Goal: Navigation & Orientation: Locate item on page

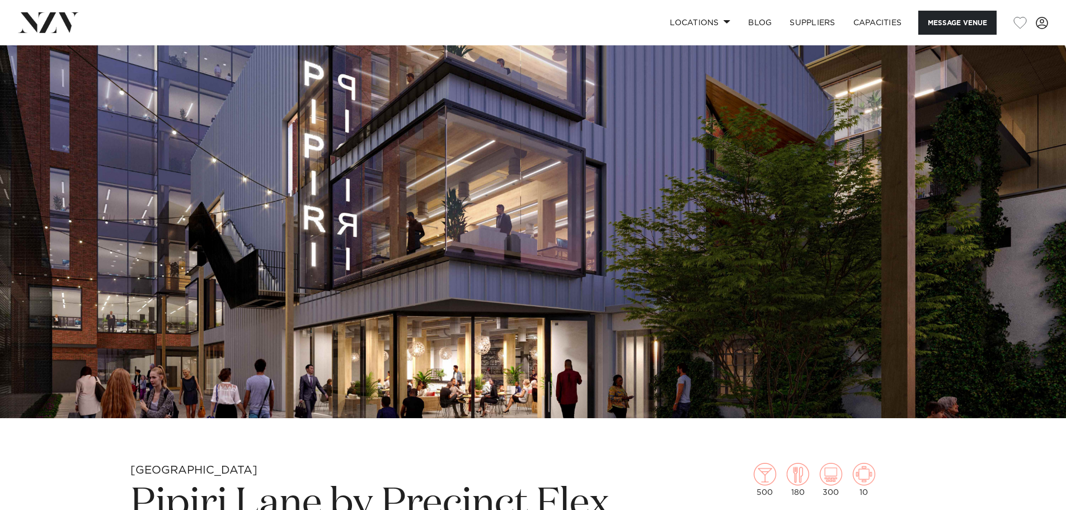
scroll to position [336, 0]
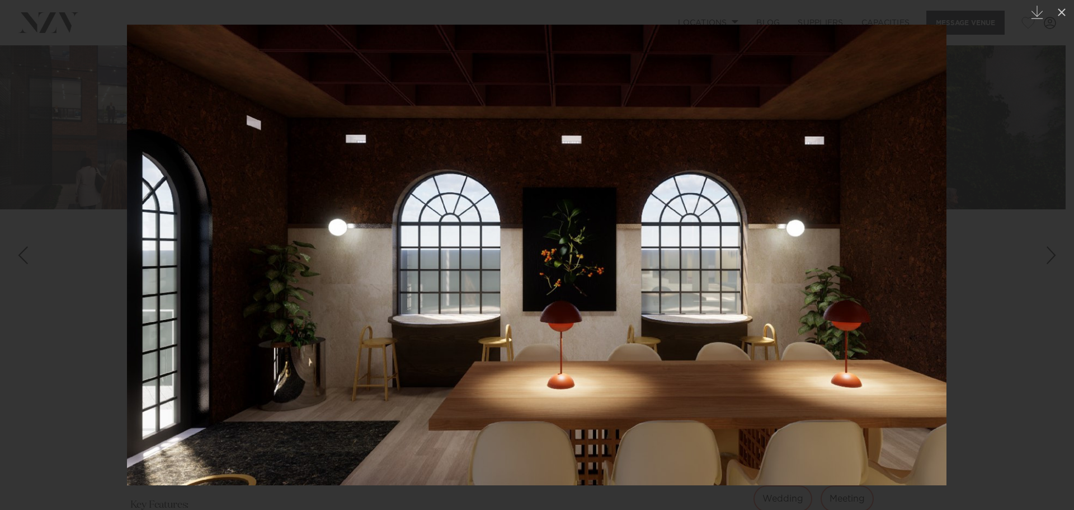
click at [113, 252] on div at bounding box center [537, 255] width 1074 height 510
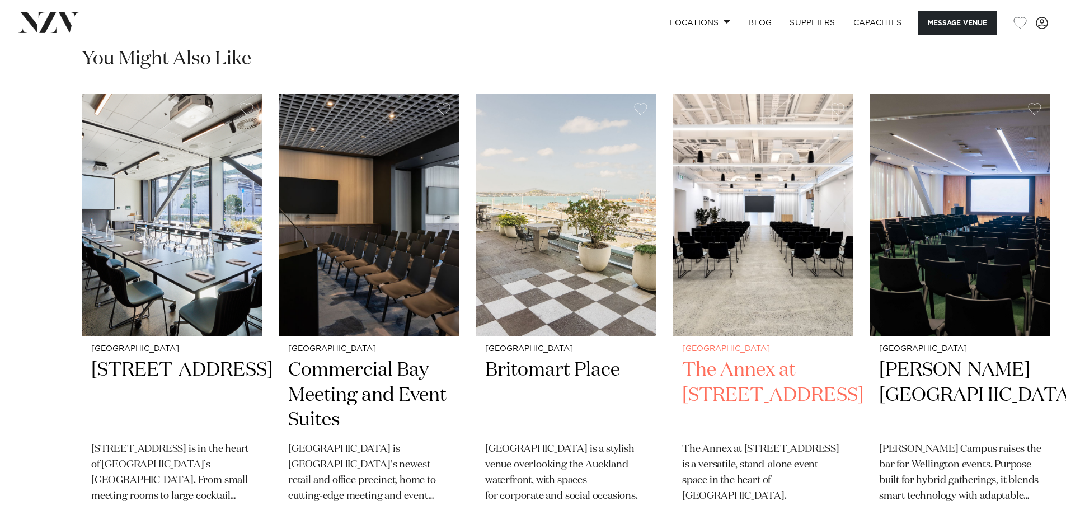
scroll to position [1847, 0]
